Goal: Task Accomplishment & Management: Manage account settings

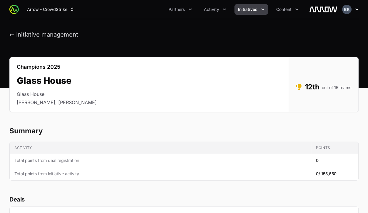
click at [355, 10] on icon "button" at bounding box center [357, 9] width 6 height 6
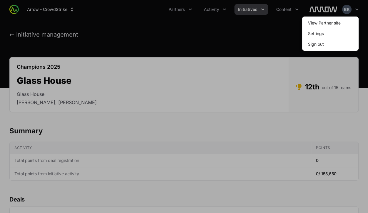
click at [199, 34] on div at bounding box center [184, 106] width 368 height 213
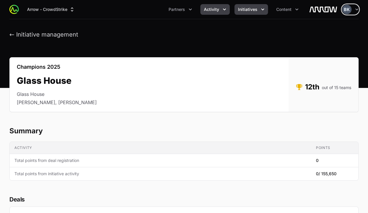
click at [222, 9] on icon "Activity menu" at bounding box center [225, 9] width 6 height 6
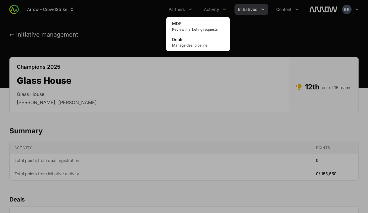
click at [260, 10] on div "Activity menu" at bounding box center [184, 106] width 368 height 213
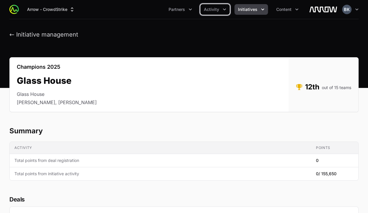
click at [260, 10] on icon "Initiatives menu" at bounding box center [263, 9] width 6 height 6
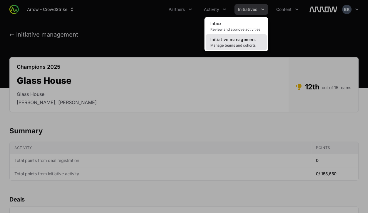
click at [260, 35] on link "Initiative management Manage teams and cohorts" at bounding box center [236, 42] width 61 height 16
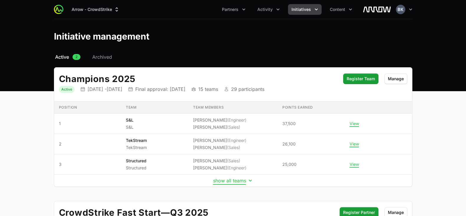
click at [222, 177] on button "show all teams" at bounding box center [233, 180] width 40 height 6
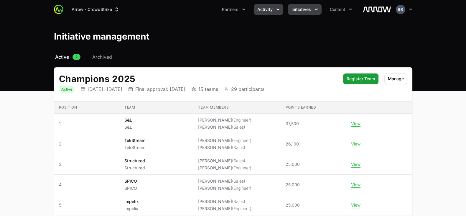
click at [279, 9] on icon "Activity menu" at bounding box center [277, 10] width 3 height 2
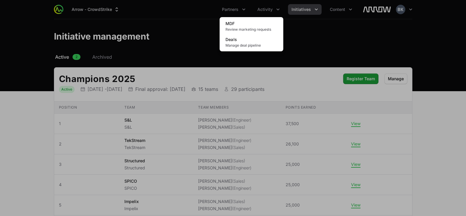
click at [243, 9] on div "Activity menu" at bounding box center [233, 108] width 466 height 216
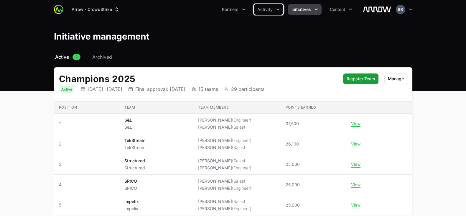
click at [243, 9] on icon "Partners menu" at bounding box center [243, 10] width 3 height 2
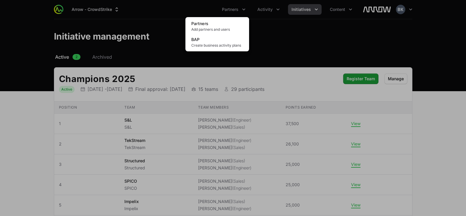
click at [343, 11] on div "Partners menu" at bounding box center [233, 108] width 466 height 216
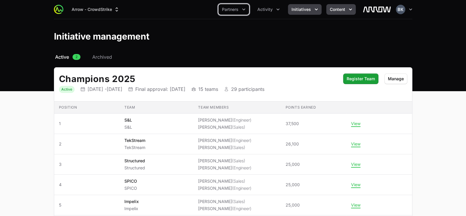
click at [348, 10] on icon "Content menu" at bounding box center [350, 9] width 6 height 6
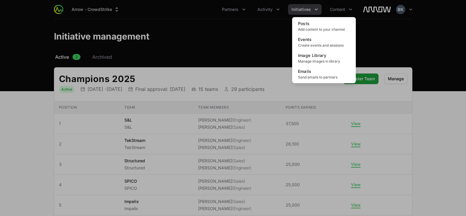
click at [368, 12] on div "Content menu" at bounding box center [233, 108] width 466 height 216
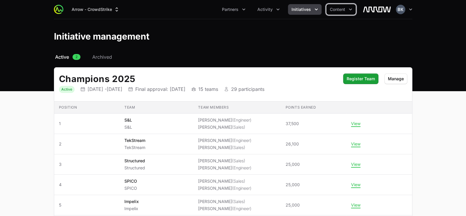
click at [368, 12] on icon "button" at bounding box center [410, 9] width 6 height 6
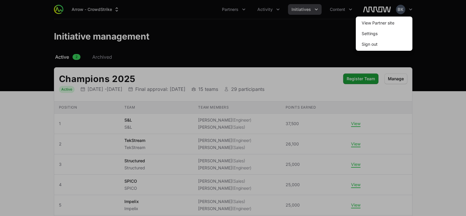
click at [275, 9] on div at bounding box center [233, 108] width 466 height 216
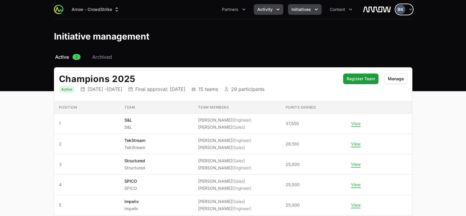
click at [265, 6] on span "Activity" at bounding box center [264, 9] width 15 height 6
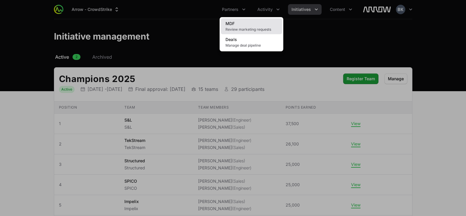
click at [254, 22] on link "MDF Review marketing requests" at bounding box center [251, 26] width 61 height 16
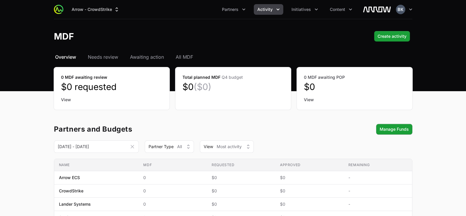
click at [269, 9] on span "Activity" at bounding box center [264, 9] width 15 height 6
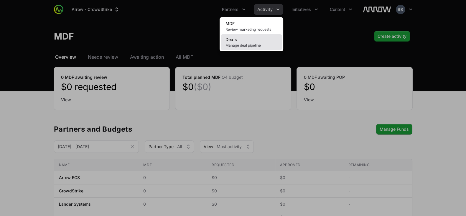
click at [263, 38] on link "Deals Manage deal pipeline" at bounding box center [251, 42] width 61 height 16
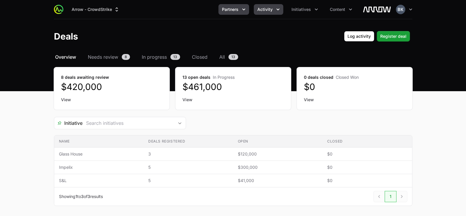
click at [230, 9] on span "Partners" at bounding box center [230, 9] width 16 height 6
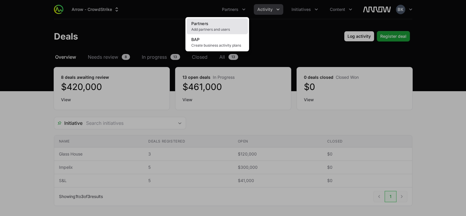
click at [220, 26] on link "Partners Add partners and users" at bounding box center [216, 26] width 61 height 16
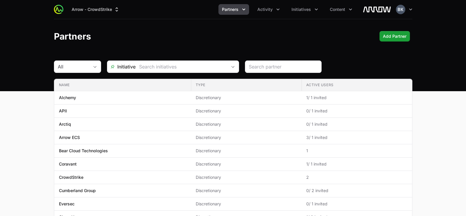
click at [244, 10] on icon "Partners menu" at bounding box center [243, 10] width 3 height 2
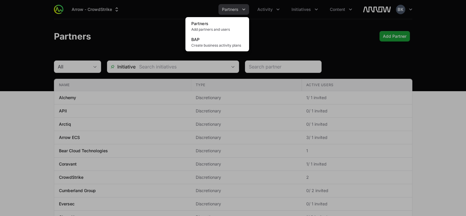
click at [312, 8] on div "Partners menu" at bounding box center [233, 108] width 466 height 216
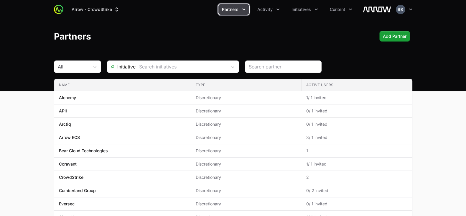
click at [312, 8] on button "Initiatives" at bounding box center [305, 9] width 34 height 11
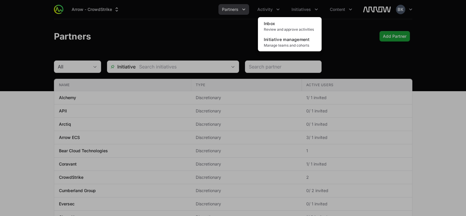
click at [59, 9] on div "Initiatives menu" at bounding box center [233, 108] width 466 height 216
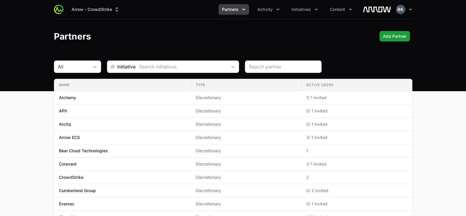
click at [59, 9] on img at bounding box center [58, 9] width 9 height 9
click at [368, 9] on icon "button" at bounding box center [410, 9] width 6 height 6
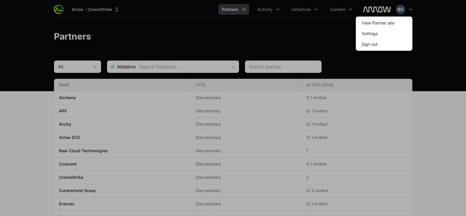
click at [368, 9] on div at bounding box center [233, 108] width 466 height 216
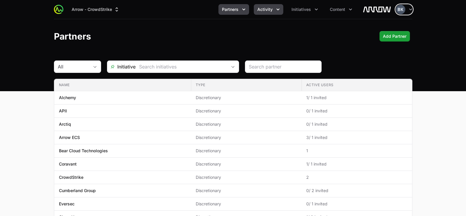
click at [262, 11] on span "Activity" at bounding box center [264, 9] width 15 height 6
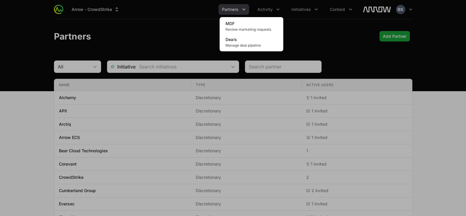
click at [194, 65] on div "Activity menu" at bounding box center [233, 108] width 466 height 216
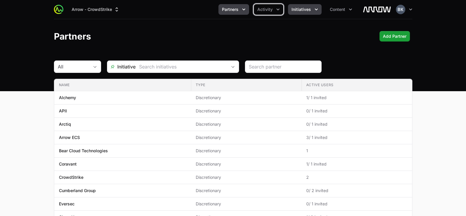
click at [310, 9] on span "Initiatives" at bounding box center [300, 9] width 19 height 6
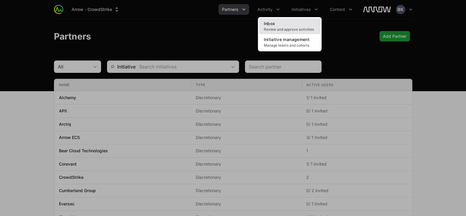
click at [306, 23] on link "Inbox Review and approve activities" at bounding box center [289, 26] width 61 height 16
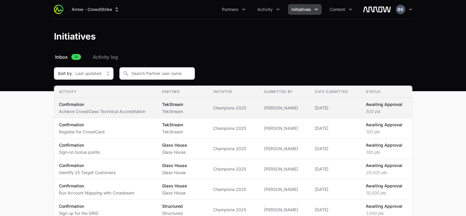
click at [368, 104] on p "Awaiting Approval" at bounding box center [384, 104] width 37 height 6
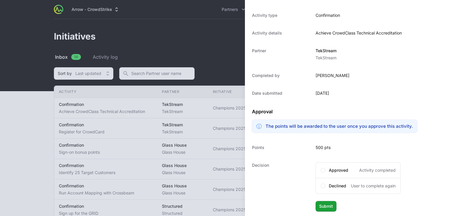
scroll to position [73, 0]
click at [322, 168] on span at bounding box center [323, 169] width 2 height 2
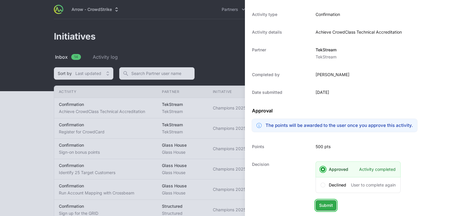
click at [326, 207] on span "Submit" at bounding box center [326, 204] width 14 height 7
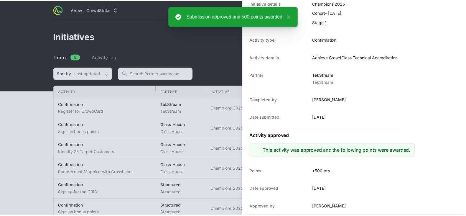
scroll to position [47, 0]
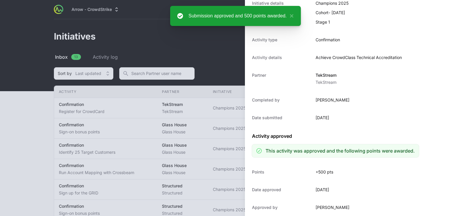
click at [226, 65] on div at bounding box center [235, 108] width 471 height 216
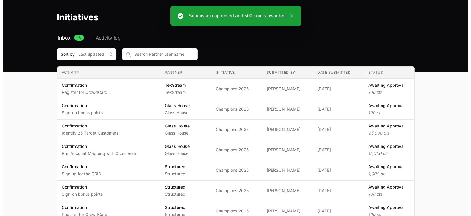
scroll to position [26, 0]
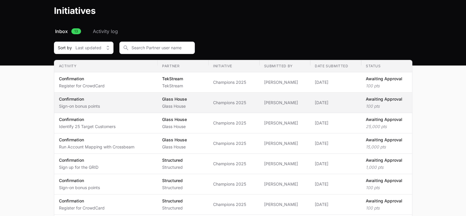
click at [368, 96] on p "Awaiting Approval" at bounding box center [384, 99] width 37 height 6
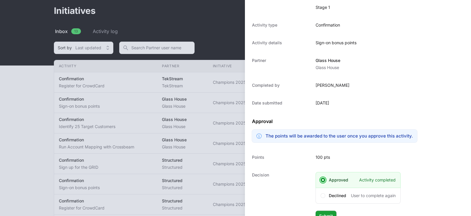
scroll to position [73, 0]
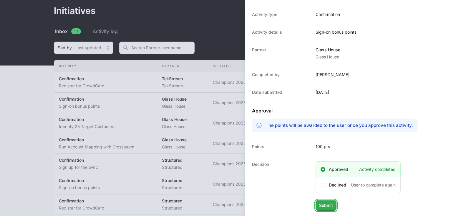
click at [326, 203] on span "Submit" at bounding box center [326, 204] width 14 height 7
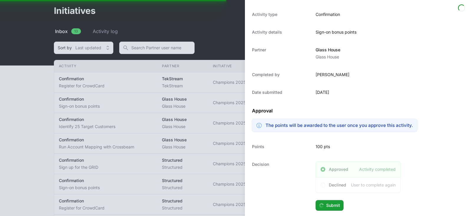
scroll to position [47, 0]
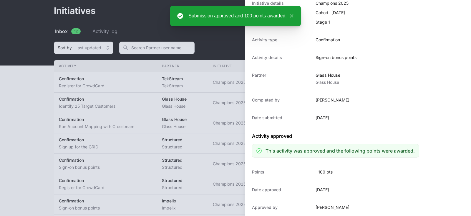
click at [238, 38] on div at bounding box center [235, 108] width 471 height 216
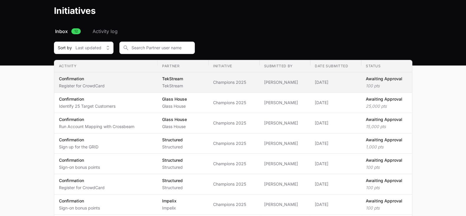
click at [368, 80] on p "Awaiting Approval" at bounding box center [384, 79] width 37 height 6
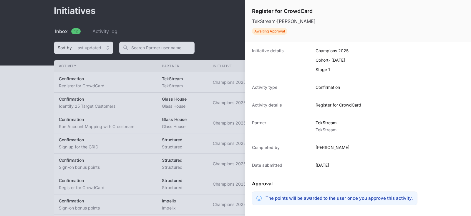
scroll to position [73, 0]
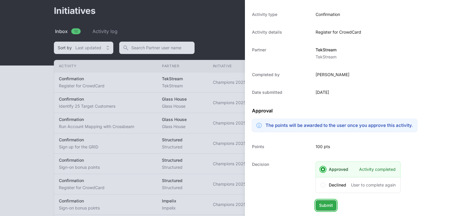
click at [325, 206] on span "Submit" at bounding box center [326, 204] width 14 height 7
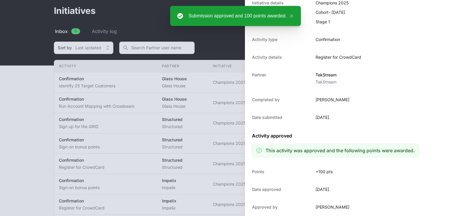
scroll to position [47, 0]
click at [224, 32] on body "Arrow - CrowdStrike Partners Activity Initiatives Content Open user menu Open m…" at bounding box center [233, 161] width 466 height 374
click at [232, 49] on div at bounding box center [235, 108] width 471 height 216
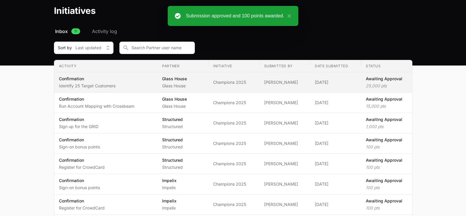
click at [368, 80] on p "Awaiting Approval" at bounding box center [384, 79] width 37 height 6
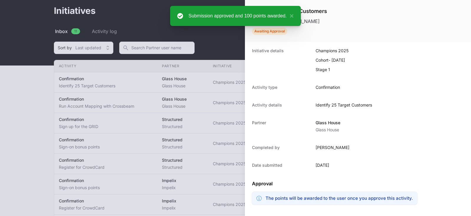
scroll to position [73, 0]
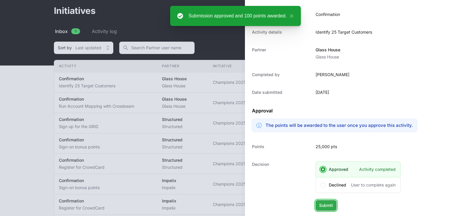
click at [325, 206] on span "Submit" at bounding box center [326, 204] width 14 height 7
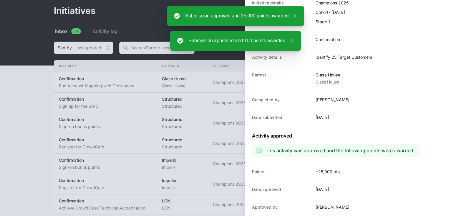
scroll to position [47, 0]
click at [223, 42] on div "Submission approved and 100 points awarded." at bounding box center [238, 40] width 98 height 7
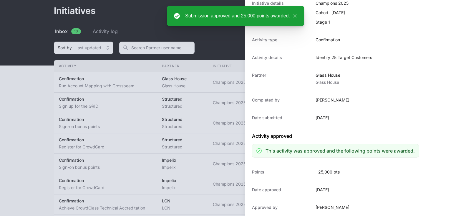
click at [232, 49] on div at bounding box center [235, 108] width 471 height 216
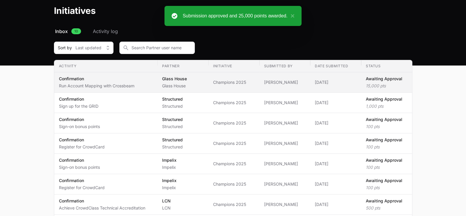
click at [368, 79] on p "Awaiting Approval" at bounding box center [384, 79] width 37 height 6
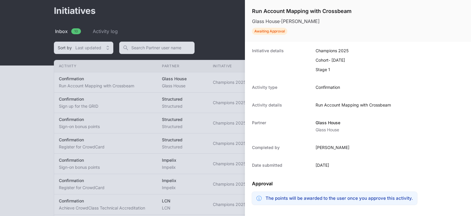
scroll to position [73, 0]
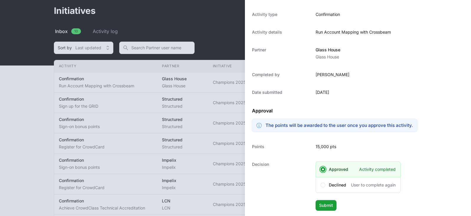
click at [234, 43] on div at bounding box center [235, 108] width 471 height 216
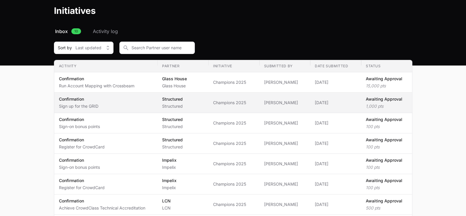
click at [368, 98] on p "Awaiting Approval" at bounding box center [384, 99] width 37 height 6
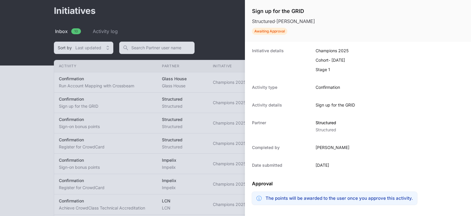
scroll to position [73, 0]
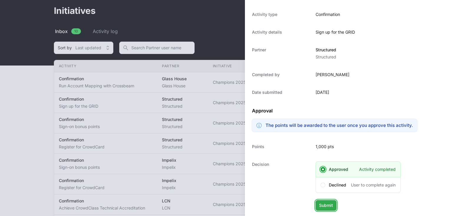
click at [327, 204] on span "Submit" at bounding box center [326, 204] width 14 height 7
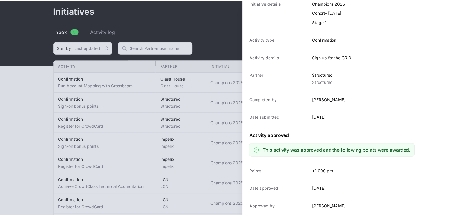
scroll to position [47, 0]
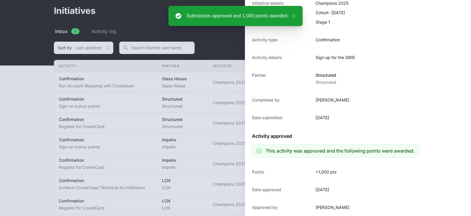
click at [221, 49] on div at bounding box center [235, 108] width 471 height 216
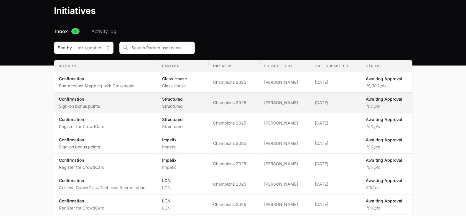
click at [368, 99] on p "Awaiting Approval" at bounding box center [384, 99] width 37 height 6
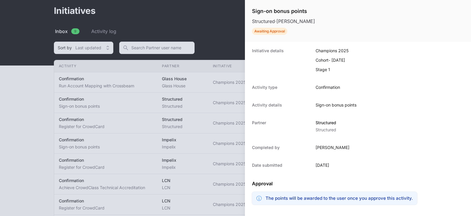
click at [218, 27] on div at bounding box center [235, 108] width 471 height 216
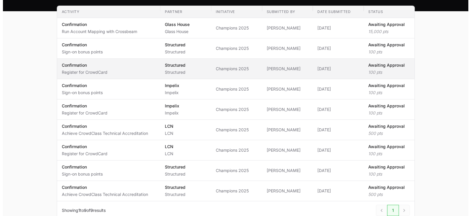
scroll to position [87, 0]
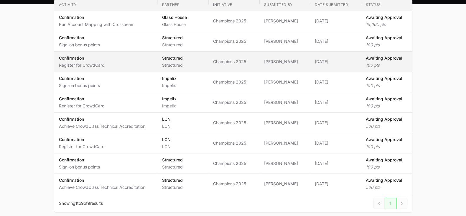
click at [368, 62] on p "100 pts" at bounding box center [384, 65] width 37 height 6
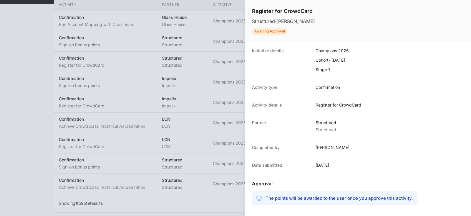
scroll to position [73, 0]
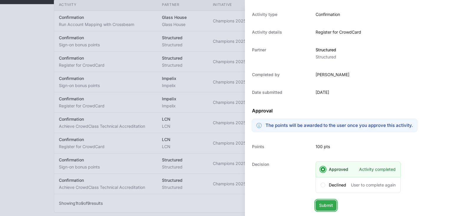
click at [333, 201] on span "Submit" at bounding box center [326, 204] width 14 height 7
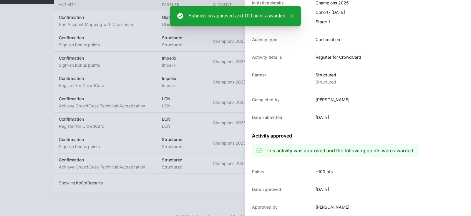
scroll to position [47, 0]
click at [196, 199] on div at bounding box center [235, 108] width 471 height 216
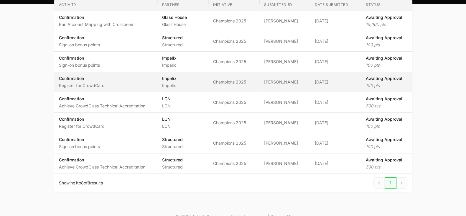
click at [368, 77] on p "Awaiting Approval" at bounding box center [384, 78] width 37 height 6
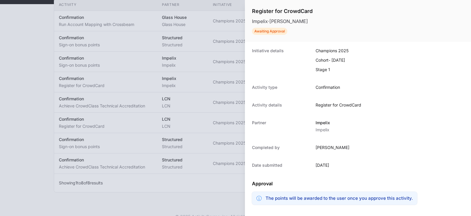
scroll to position [73, 0]
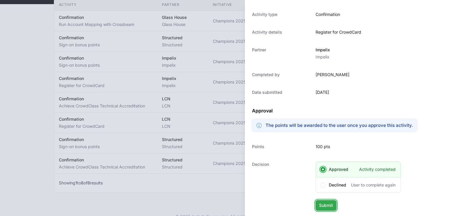
click at [328, 206] on span "Submit" at bounding box center [326, 204] width 14 height 7
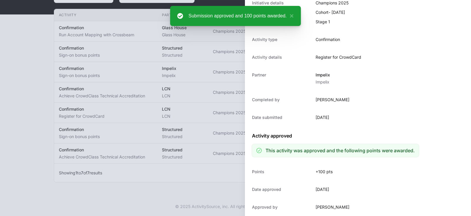
scroll to position [47, 0]
click at [233, 200] on div at bounding box center [235, 108] width 471 height 216
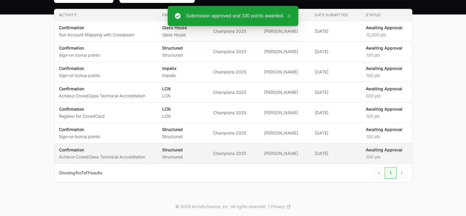
click at [368, 151] on p "Awaiting Approval" at bounding box center [384, 150] width 37 height 6
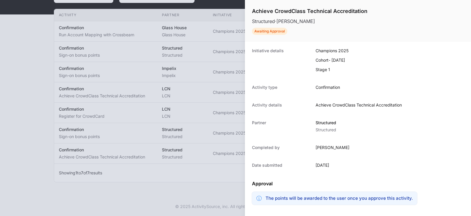
scroll to position [73, 0]
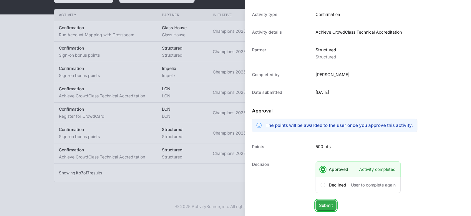
click at [325, 202] on span "Submit" at bounding box center [326, 204] width 14 height 7
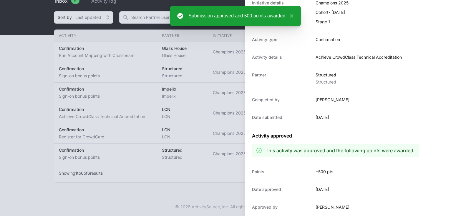
scroll to position [47, 0]
click at [208, 180] on div at bounding box center [235, 108] width 471 height 216
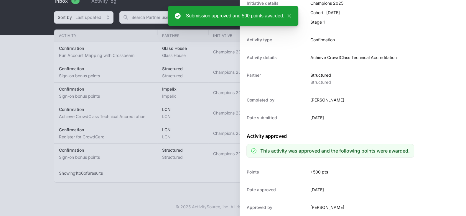
click at [217, 179] on div at bounding box center [233, 108] width 466 height 216
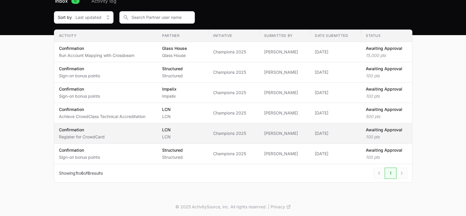
click at [368, 134] on p "100 pts" at bounding box center [384, 137] width 37 height 6
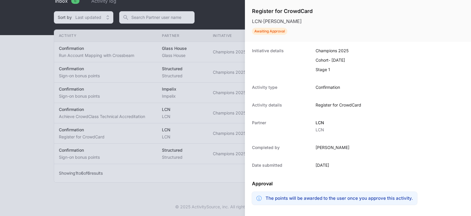
scroll to position [73, 0]
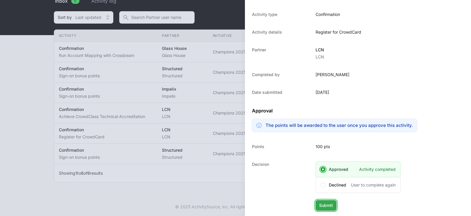
click at [324, 205] on span "Submit" at bounding box center [326, 204] width 14 height 7
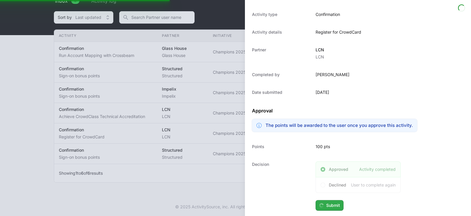
scroll to position [47, 0]
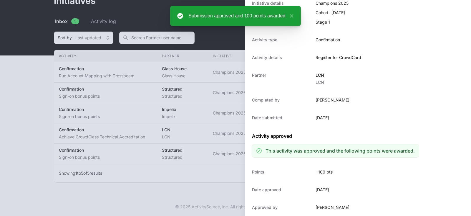
click at [218, 183] on div at bounding box center [235, 108] width 471 height 216
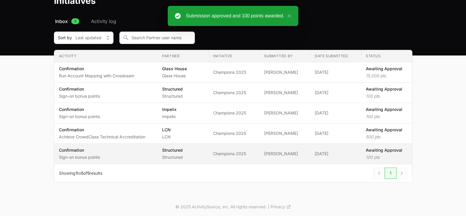
click at [368, 148] on p "Awaiting Approval" at bounding box center [384, 150] width 37 height 6
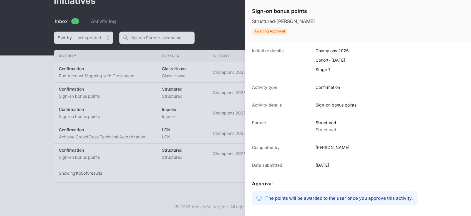
scroll to position [73, 0]
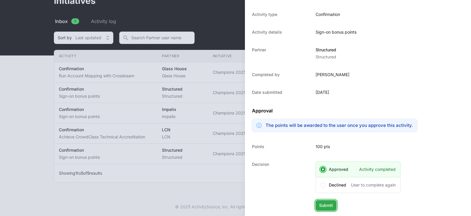
click at [330, 205] on span "Submit" at bounding box center [326, 204] width 14 height 7
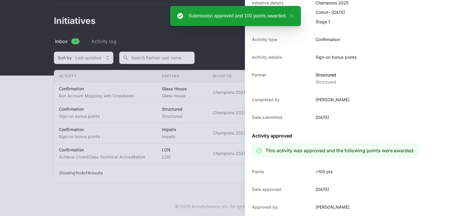
scroll to position [47, 0]
click at [230, 186] on div at bounding box center [235, 108] width 471 height 216
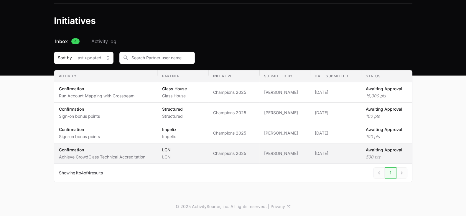
click at [368, 151] on p "Awaiting Approval" at bounding box center [384, 150] width 37 height 6
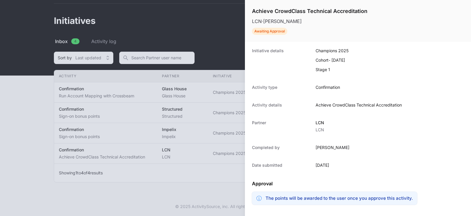
scroll to position [73, 0]
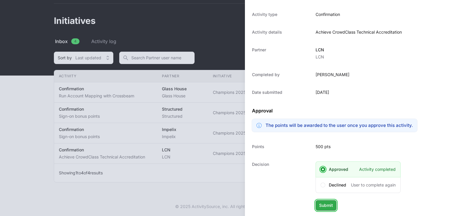
click at [326, 203] on span "Submit" at bounding box center [326, 204] width 14 height 7
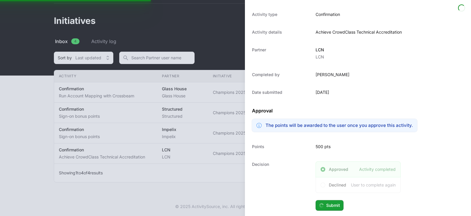
scroll to position [47, 0]
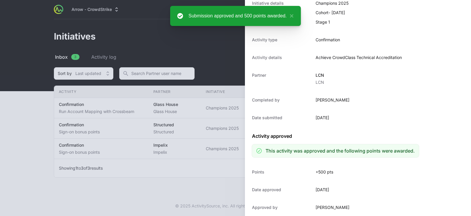
click at [209, 194] on div at bounding box center [235, 108] width 471 height 216
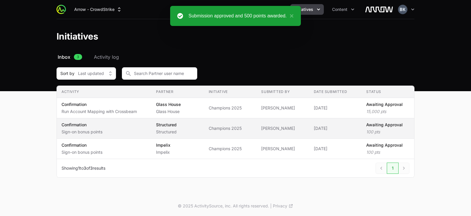
click at [368, 129] on p "100 pts" at bounding box center [384, 132] width 37 height 6
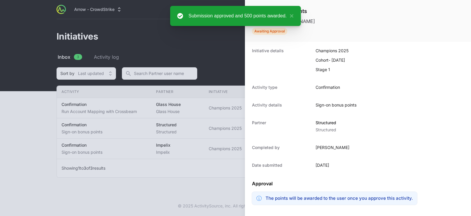
scroll to position [73, 0]
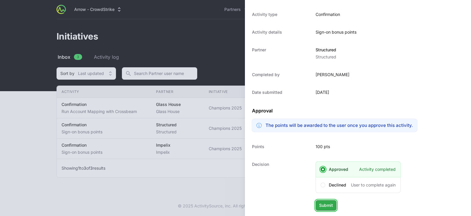
click at [328, 201] on span "Submit" at bounding box center [326, 204] width 14 height 7
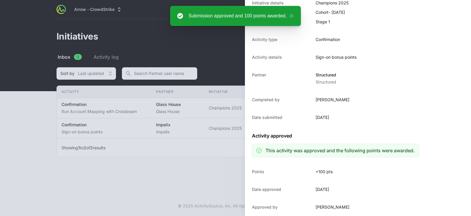
scroll to position [47, 0]
click at [211, 189] on div at bounding box center [235, 108] width 471 height 216
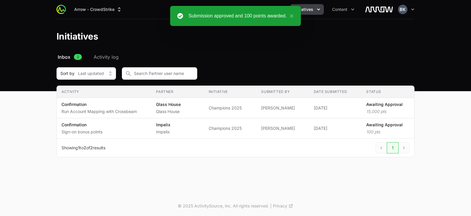
drag, startPoint x: 369, startPoint y: 131, endPoint x: 305, endPoint y: 158, distance: 69.0
click at [305, 158] on div "Select a tab Inbox Activity log Inbox 2 Activity log Sort by Last updated Activ…" at bounding box center [235, 112] width 377 height 118
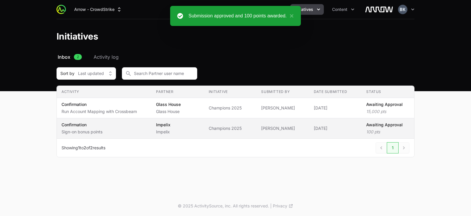
click at [368, 127] on p "Awaiting Approval" at bounding box center [384, 125] width 37 height 6
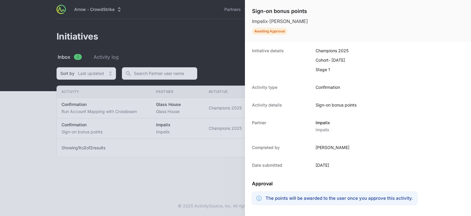
scroll to position [73, 0]
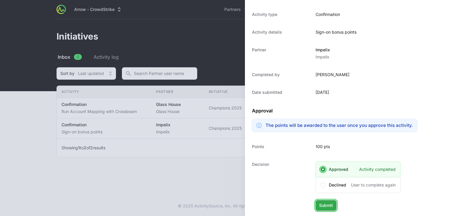
click at [324, 207] on span "Submit" at bounding box center [326, 204] width 14 height 7
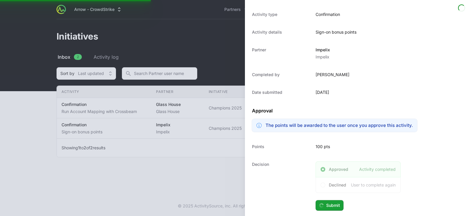
scroll to position [47, 0]
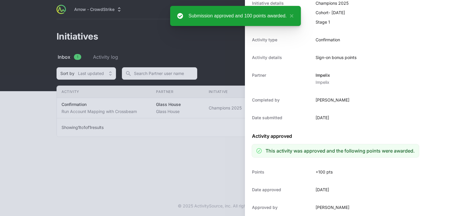
click at [215, 177] on div at bounding box center [235, 108] width 471 height 216
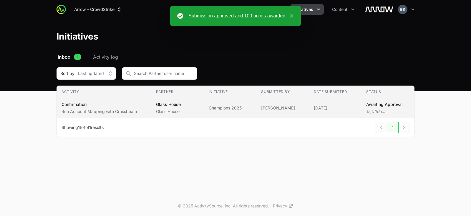
click at [368, 109] on p "15,000 pts" at bounding box center [384, 111] width 37 height 6
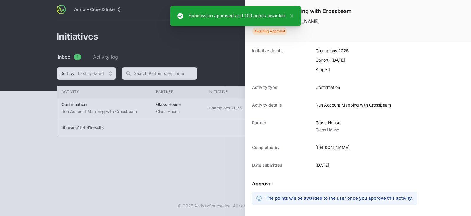
scroll to position [73, 0]
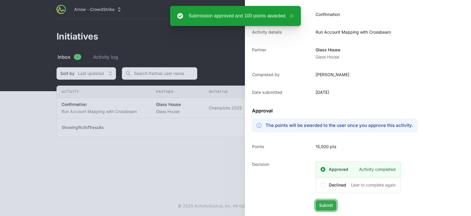
click at [333, 200] on button "Submit" at bounding box center [326, 205] width 21 height 11
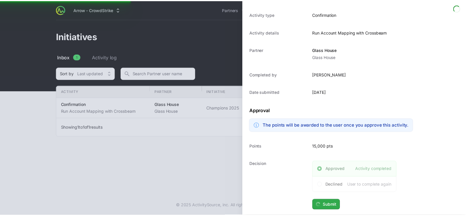
scroll to position [47, 0]
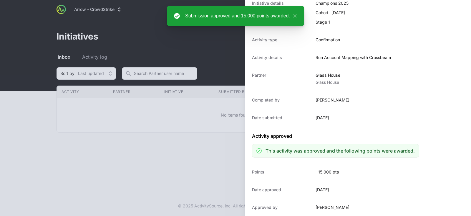
click at [177, 163] on div at bounding box center [235, 108] width 471 height 216
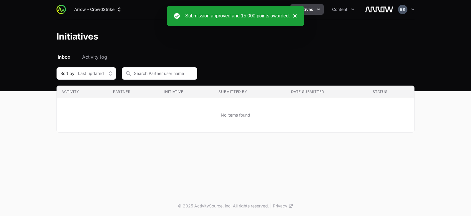
click at [294, 14] on button "×" at bounding box center [293, 15] width 7 height 7
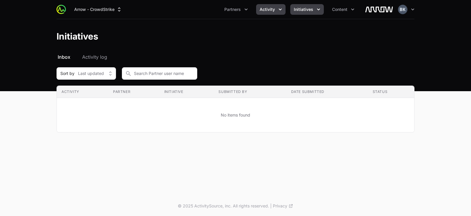
click at [267, 10] on span "Activity" at bounding box center [267, 9] width 15 height 6
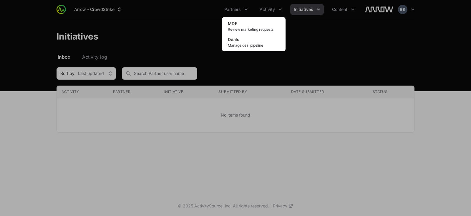
click at [114, 46] on div "Activity menu" at bounding box center [235, 108] width 471 height 216
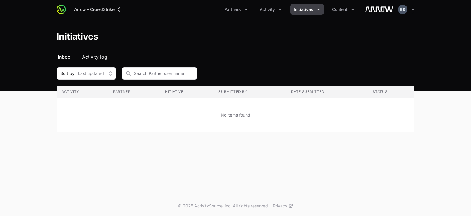
click at [103, 55] on span "Activity log" at bounding box center [94, 56] width 25 height 7
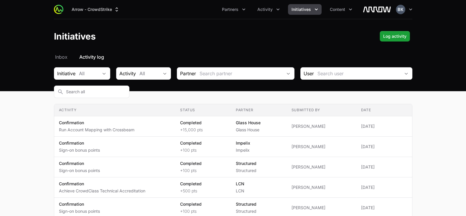
click at [315, 8] on icon "Initiatives menu" at bounding box center [316, 9] width 6 height 6
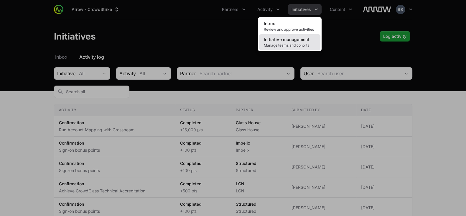
click at [309, 39] on link "Initiative management Manage teams and cohorts" at bounding box center [289, 42] width 61 height 16
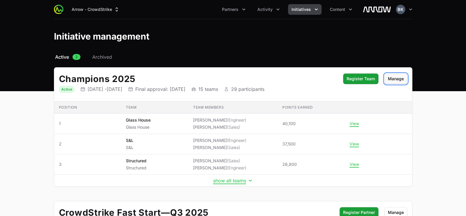
click at [368, 78] on span "Manage" at bounding box center [396, 78] width 16 height 7
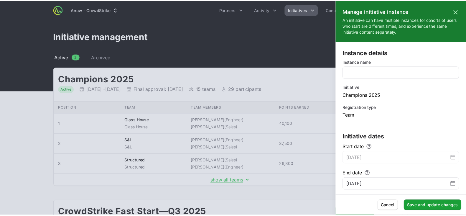
scroll to position [28, 0]
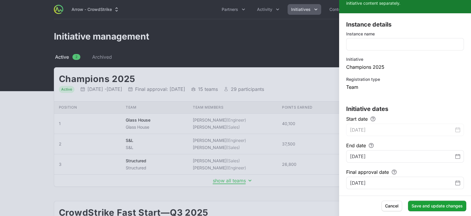
click at [283, 79] on div at bounding box center [235, 108] width 471 height 216
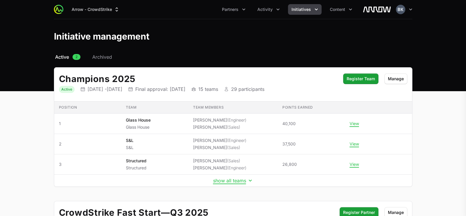
scroll to position [0, 0]
click at [225, 181] on button "show all teams" at bounding box center [233, 180] width 40 height 6
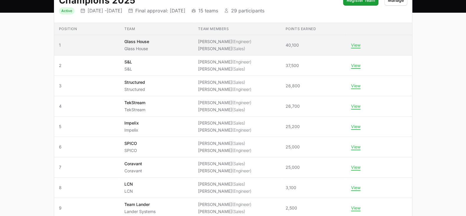
scroll to position [79, 0]
click at [359, 45] on button "View" at bounding box center [355, 44] width 9 height 5
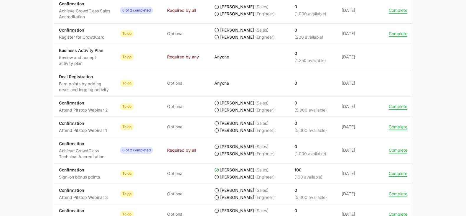
scroll to position [315, 0]
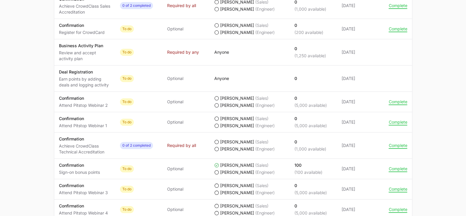
click at [247, 52] on span "Anyone" at bounding box center [249, 52] width 71 height 6
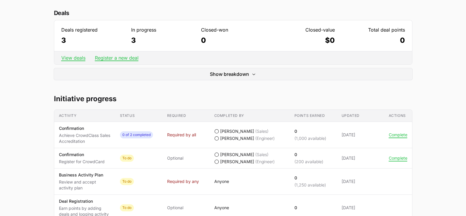
scroll to position [174, 0]
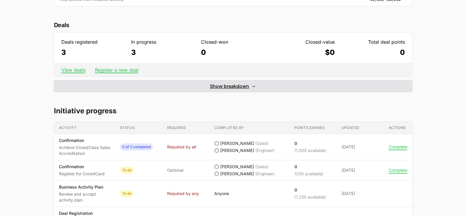
click at [254, 89] on button "Show breakdown Hide breakdown" at bounding box center [233, 86] width 358 height 12
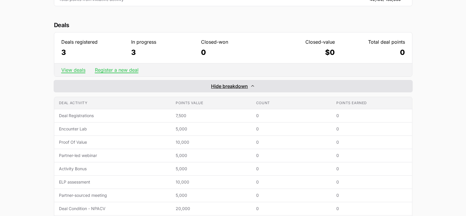
click at [254, 89] on button "Show breakdown Hide breakdown" at bounding box center [233, 86] width 358 height 12
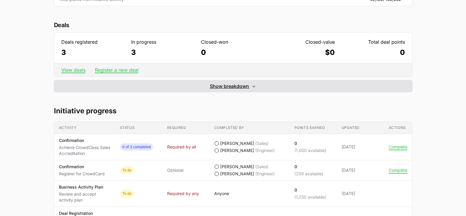
click at [254, 89] on button "Show breakdown Hide breakdown" at bounding box center [233, 86] width 358 height 12
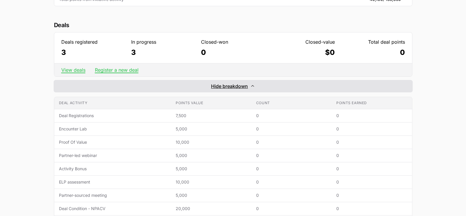
click at [254, 89] on button "Show breakdown Hide breakdown" at bounding box center [233, 86] width 358 height 12
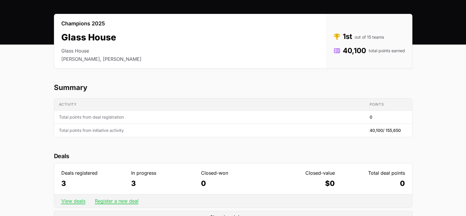
scroll to position [0, 0]
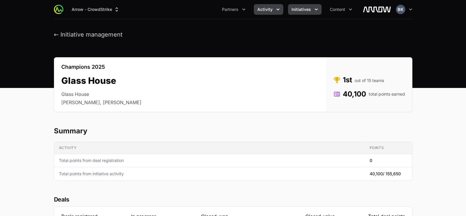
click at [275, 9] on icon "Activity menu" at bounding box center [278, 9] width 6 height 6
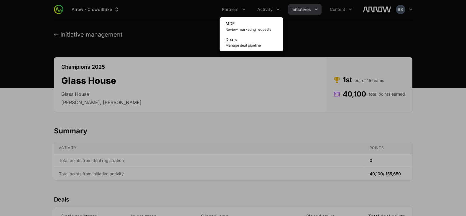
click at [352, 8] on div "Activity menu" at bounding box center [233, 108] width 466 height 216
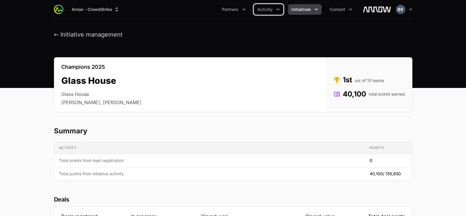
click at [352, 8] on icon "Content menu" at bounding box center [350, 9] width 6 height 6
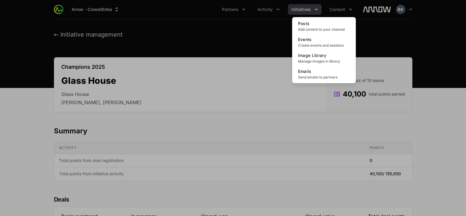
click at [239, 44] on div "Content menu" at bounding box center [233, 108] width 466 height 216
